Goal: Task Accomplishment & Management: Use online tool/utility

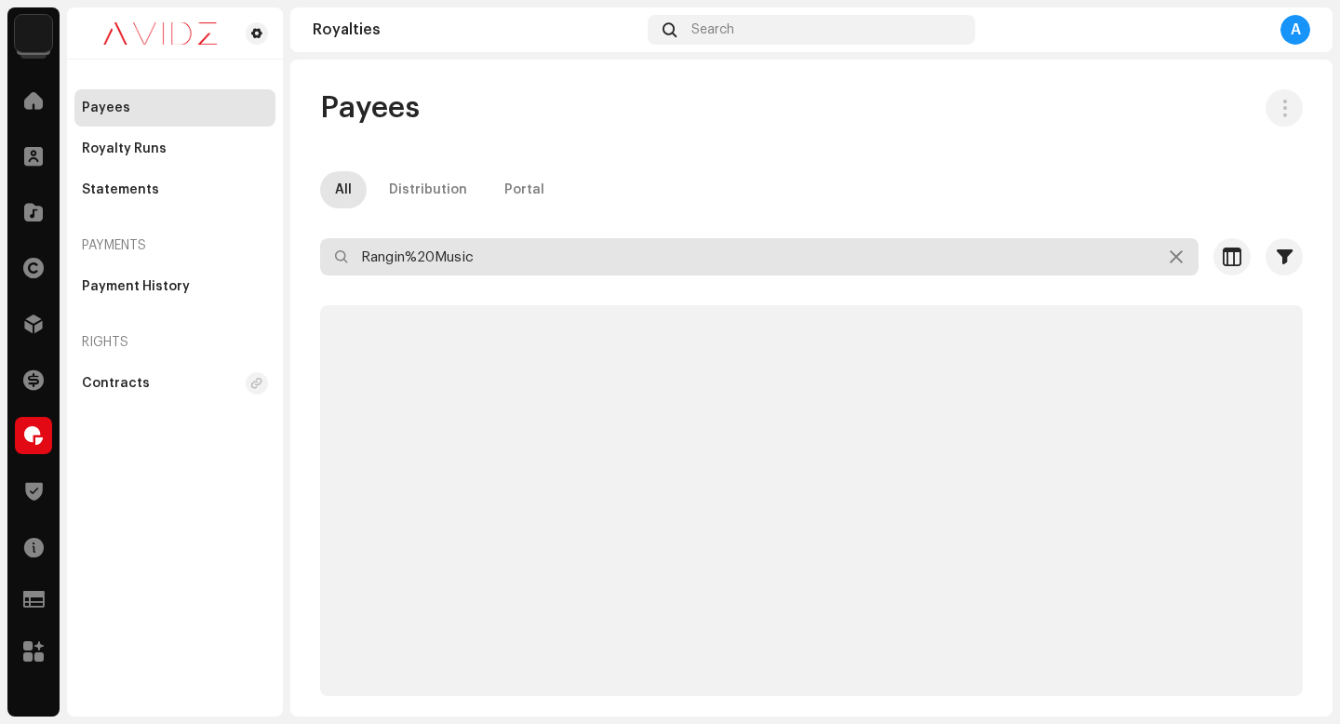
click at [588, 254] on input "Rangin%20Music" at bounding box center [759, 256] width 879 height 37
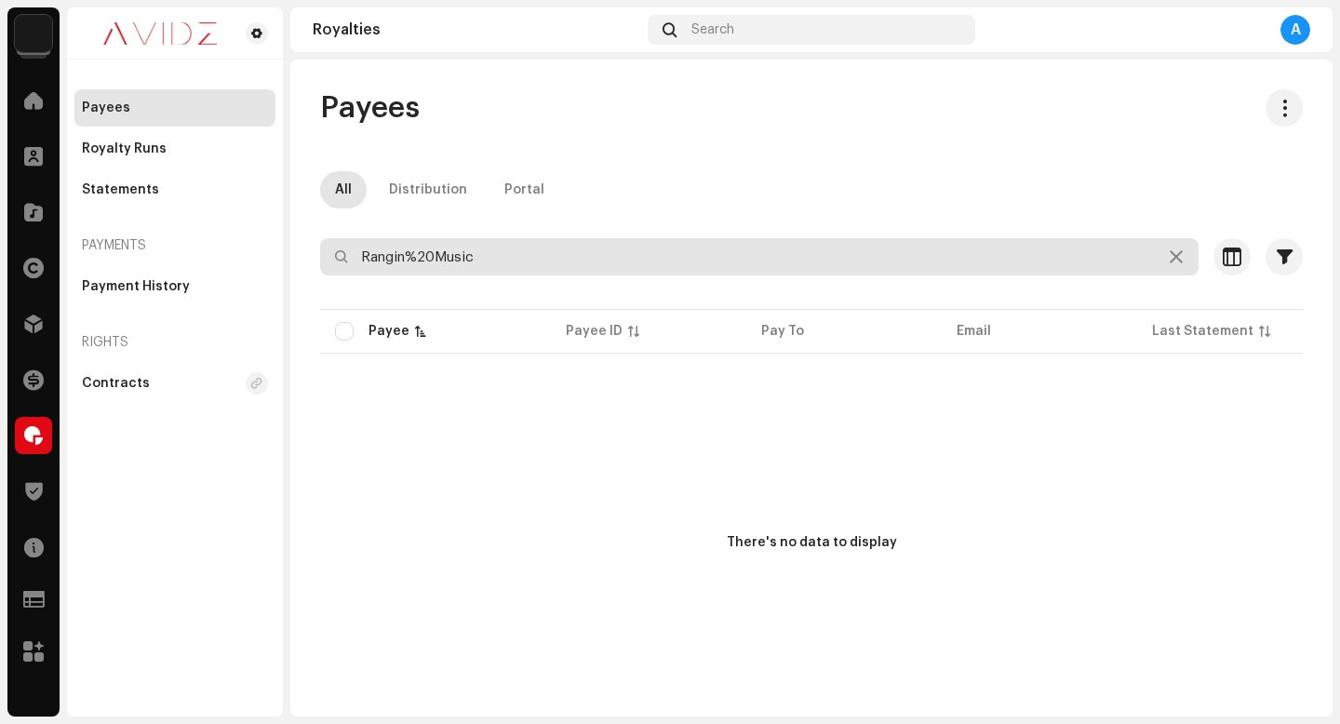
click at [588, 254] on input "Rangin%20Music" at bounding box center [759, 256] width 879 height 37
type input "r"
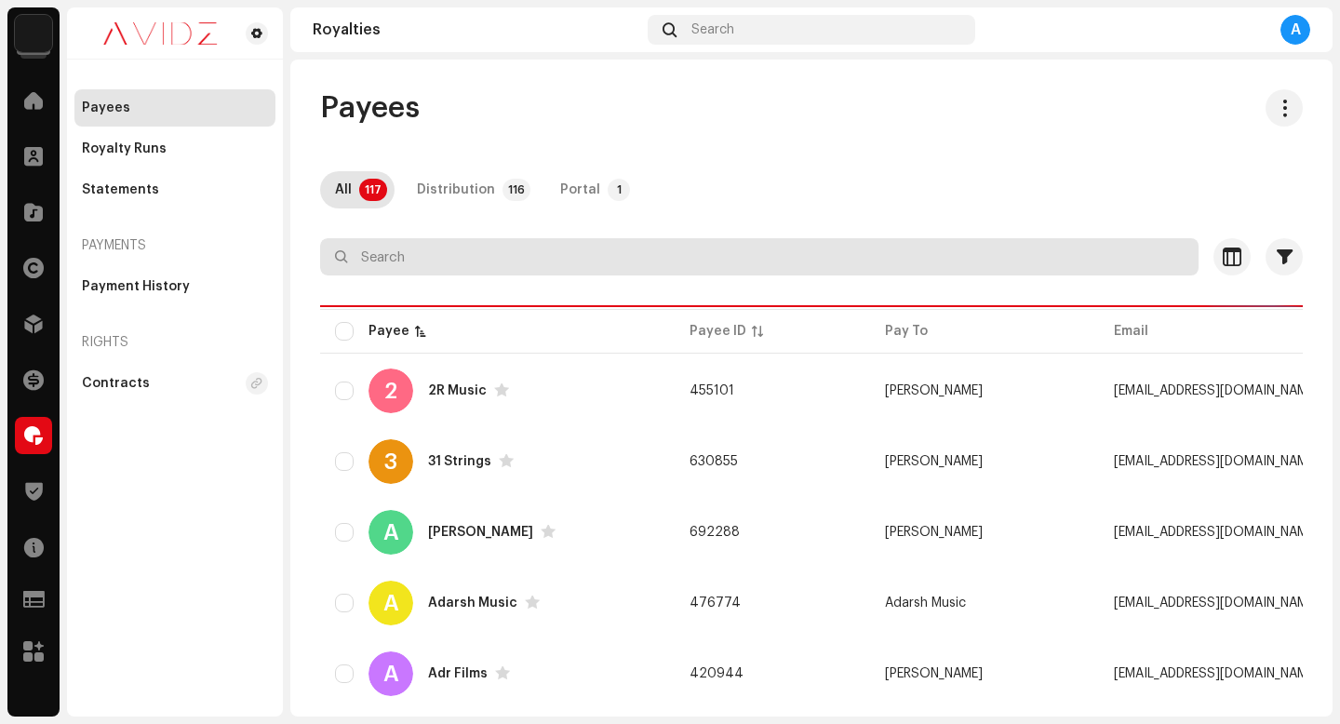
type input "h"
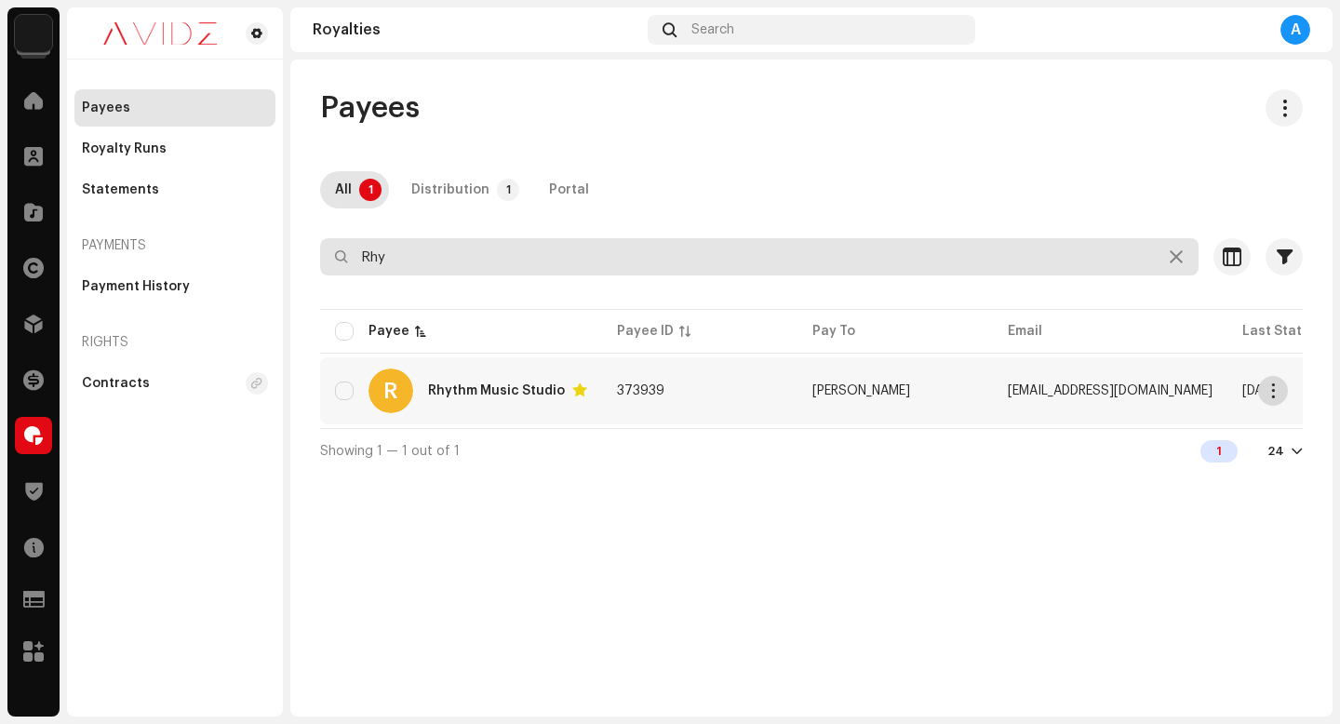
type input "Rhy"
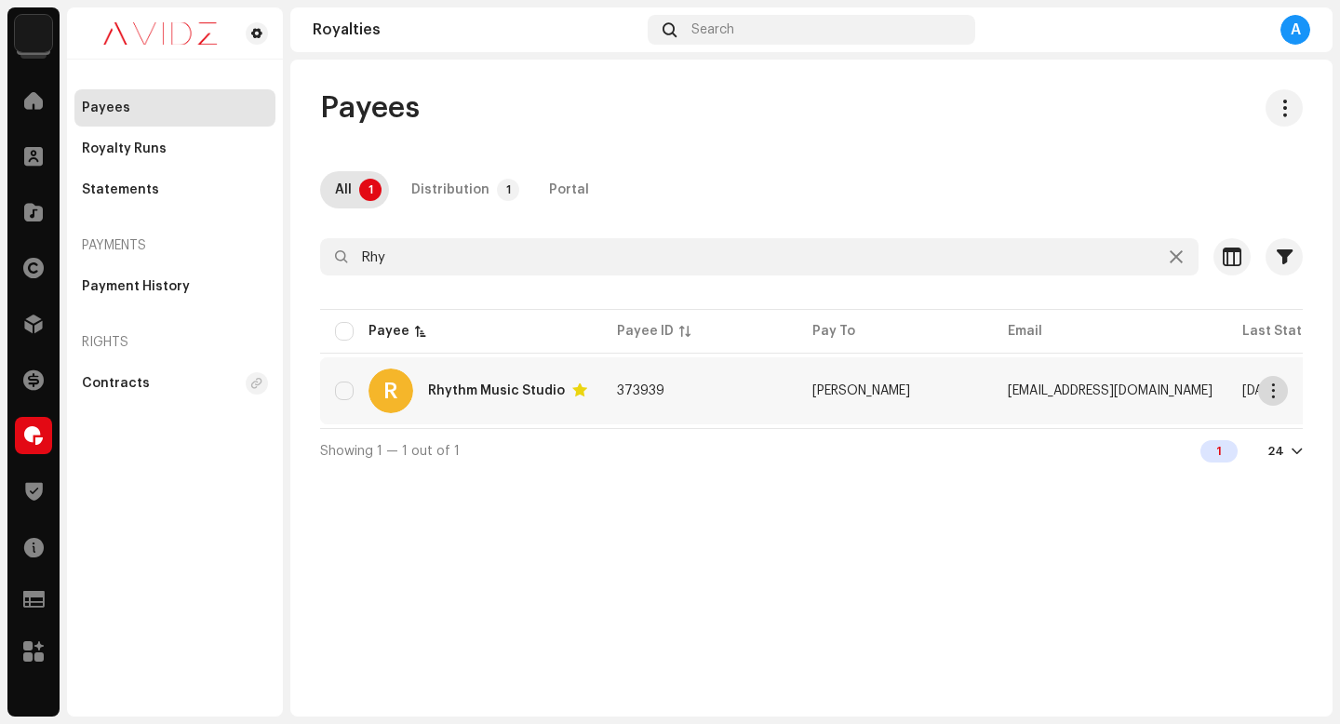
click at [1284, 386] on button "button" at bounding box center [1274, 391] width 30 height 30
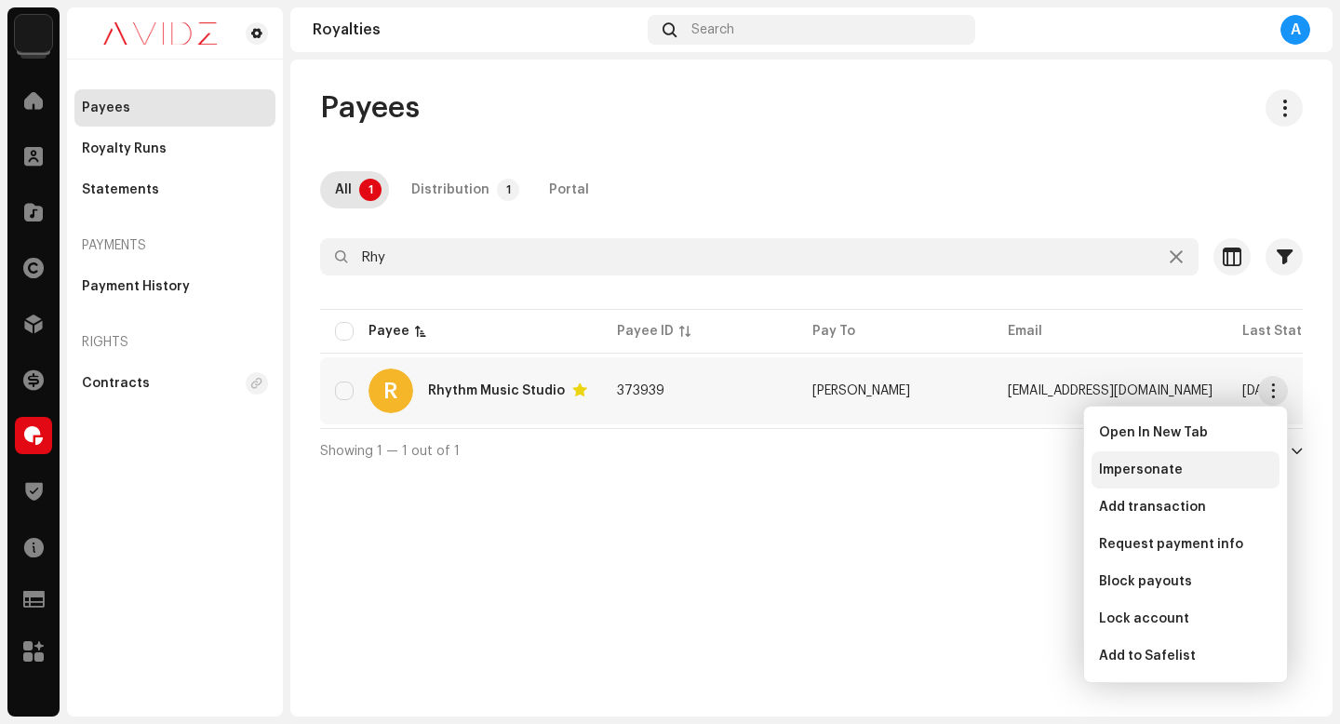
click at [1199, 472] on div "Impersonate" at bounding box center [1185, 470] width 173 height 15
